Goal: Task Accomplishment & Management: Use online tool/utility

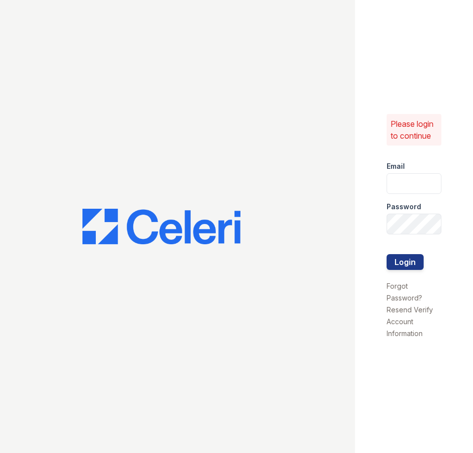
click at [397, 185] on input "email" at bounding box center [413, 183] width 55 height 21
type input "[EMAIL_ADDRESS][DOMAIN_NAME]"
click at [386, 254] on button "Login" at bounding box center [404, 262] width 37 height 16
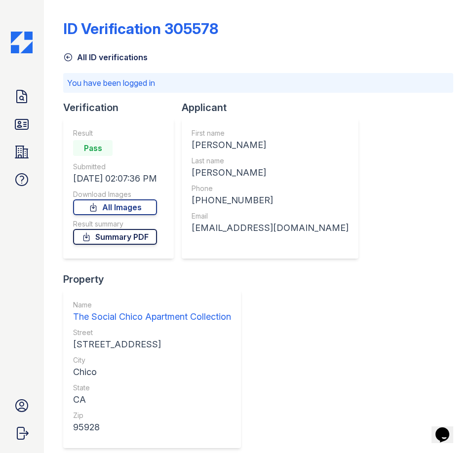
click at [118, 239] on link "Summary PDF" at bounding box center [115, 237] width 84 height 16
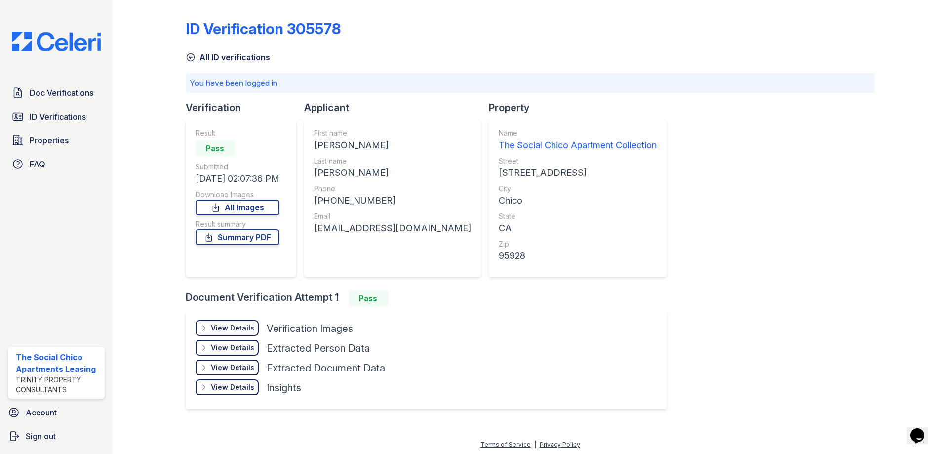
click at [186, 57] on icon at bounding box center [191, 57] width 10 height 10
